Goal: Information Seeking & Learning: Learn about a topic

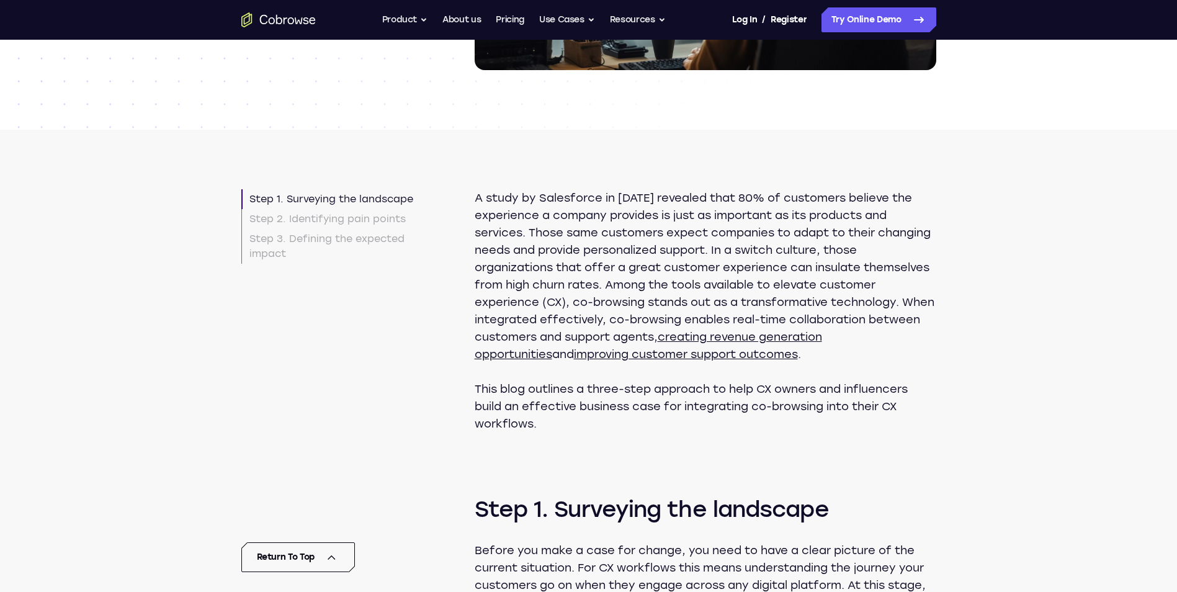
scroll to position [372, 0]
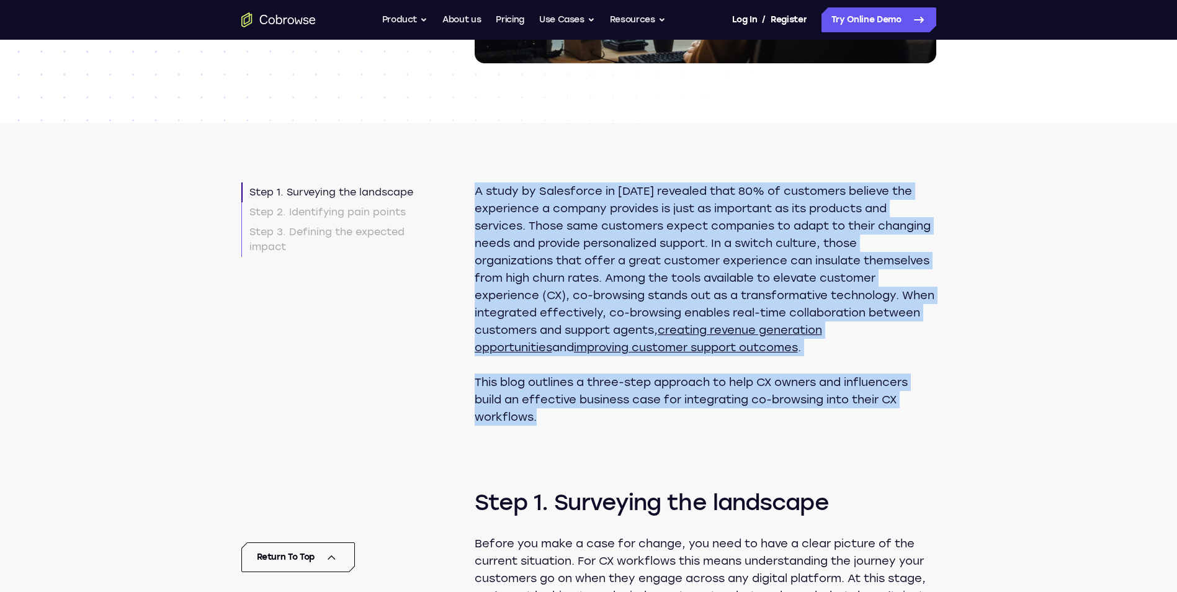
drag, startPoint x: 476, startPoint y: 187, endPoint x: 572, endPoint y: 413, distance: 246.2
click at [572, 413] on div "A study by Salesforce in [DATE] revealed that 80% of customers believe the expe…" at bounding box center [704, 303] width 461 height 243
copy div "A study by Salesforce in [DATE] revealed that 80% of customers believe the expe…"
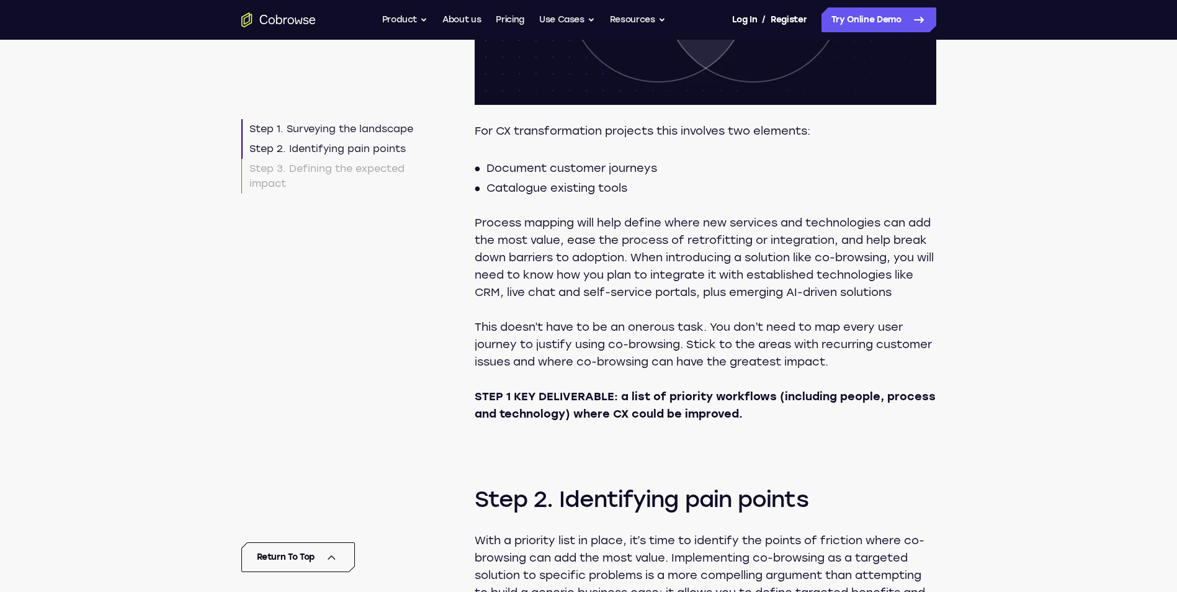
scroll to position [1365, 0]
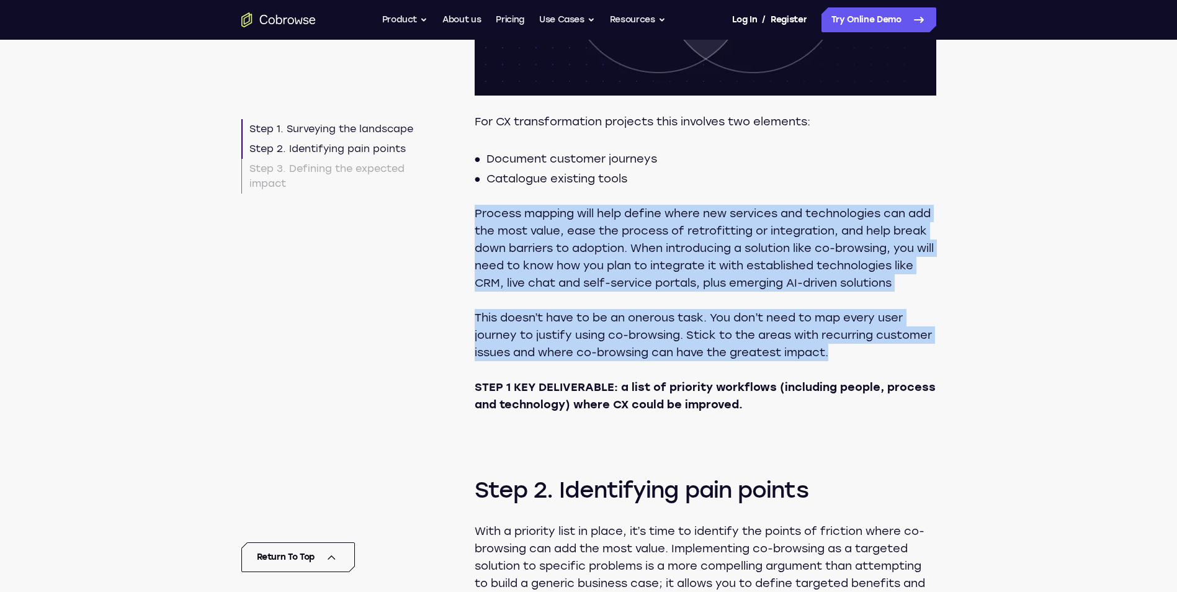
drag, startPoint x: 896, startPoint y: 370, endPoint x: 468, endPoint y: 213, distance: 455.2
click at [468, 213] on article "Step 1. Surveying the landscape Step 2. Identifying pain points Step 3. Definin…" at bounding box center [589, 558] width 794 height 2856
copy div "Process mapping will help define where new services and technologies can add th…"
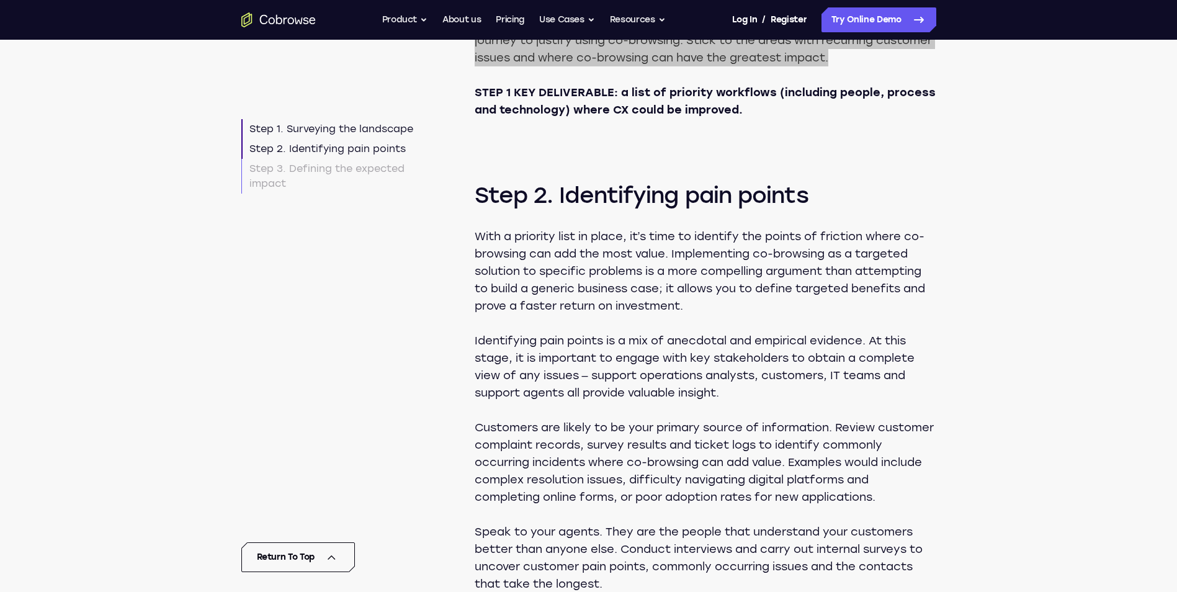
scroll to position [1737, 0]
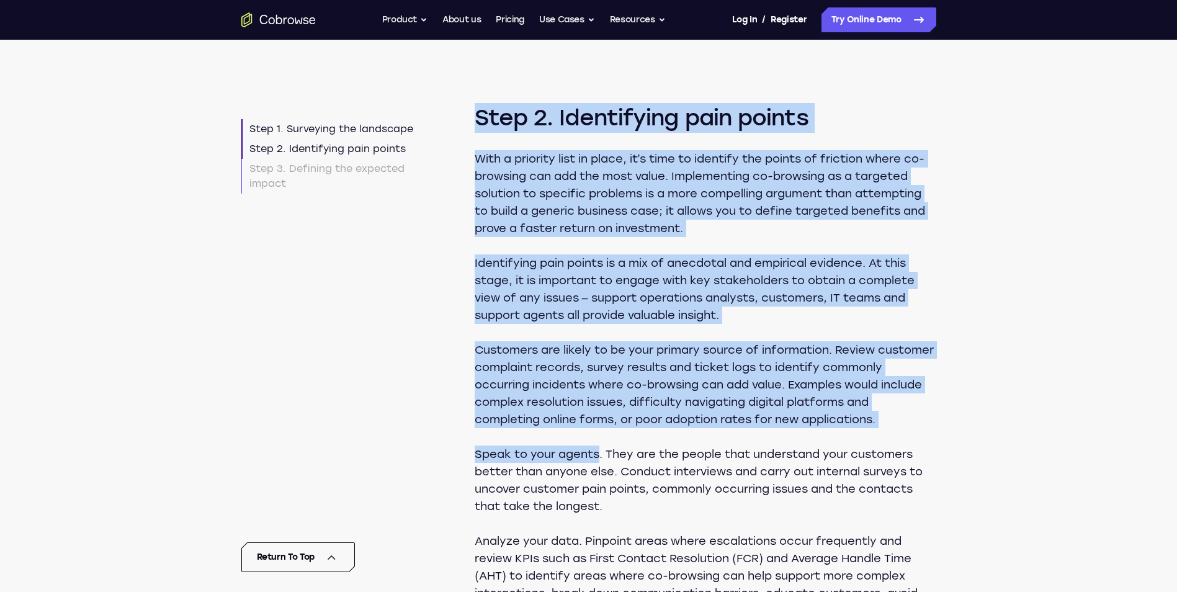
drag, startPoint x: 600, startPoint y: 473, endPoint x: 466, endPoint y: 139, distance: 359.9
click at [466, 139] on article "Step 1. Surveying the landscape Step 2. Identifying pain points Step 3. Definin…" at bounding box center [589, 186] width 794 height 2856
copy section "Lore 4. Ipsumdolors amet consec Adip e seddoeiu temp in utlab, et’d magn al eni…"
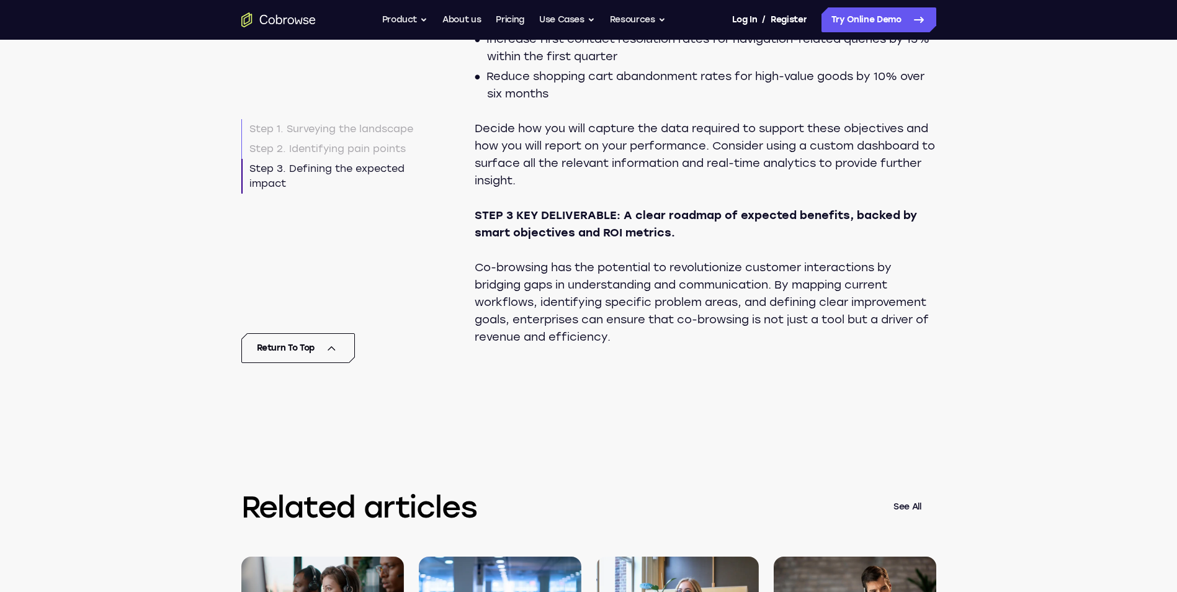
scroll to position [3039, 0]
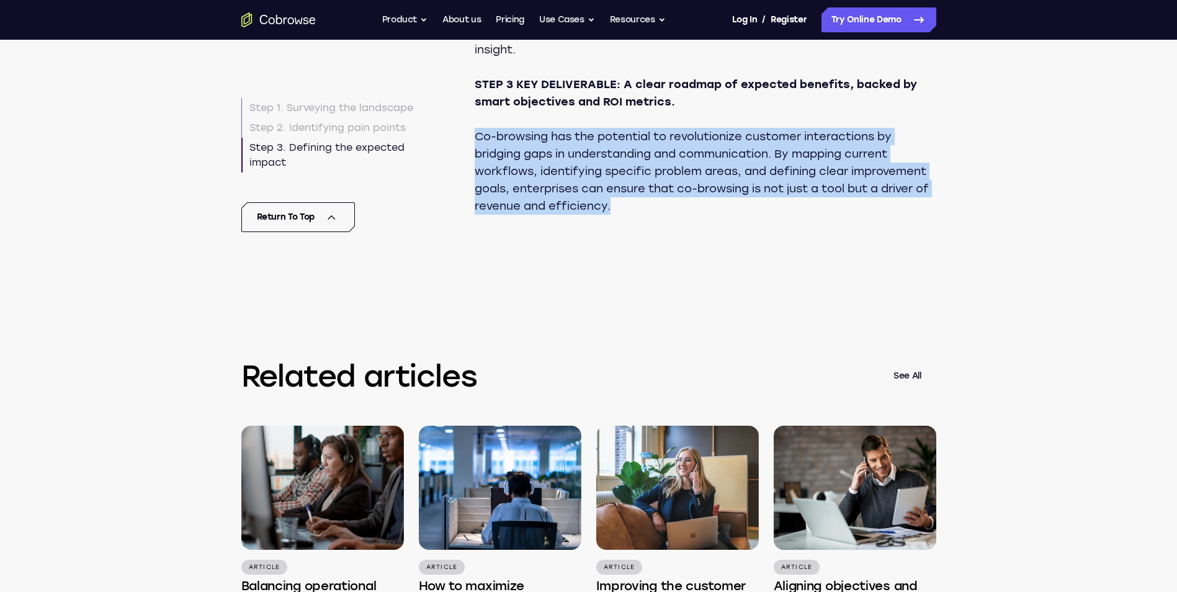
drag, startPoint x: 631, startPoint y: 246, endPoint x: 474, endPoint y: 176, distance: 172.4
click at [474, 176] on p "Co-browsing has the potential to revolutionize customer interactions by bridgin…" at bounding box center [704, 171] width 461 height 87
copy p "Co-browsing has the potential to revolutionize customer interactions by bridgin…"
